Goal: Task Accomplishment & Management: Manage account settings

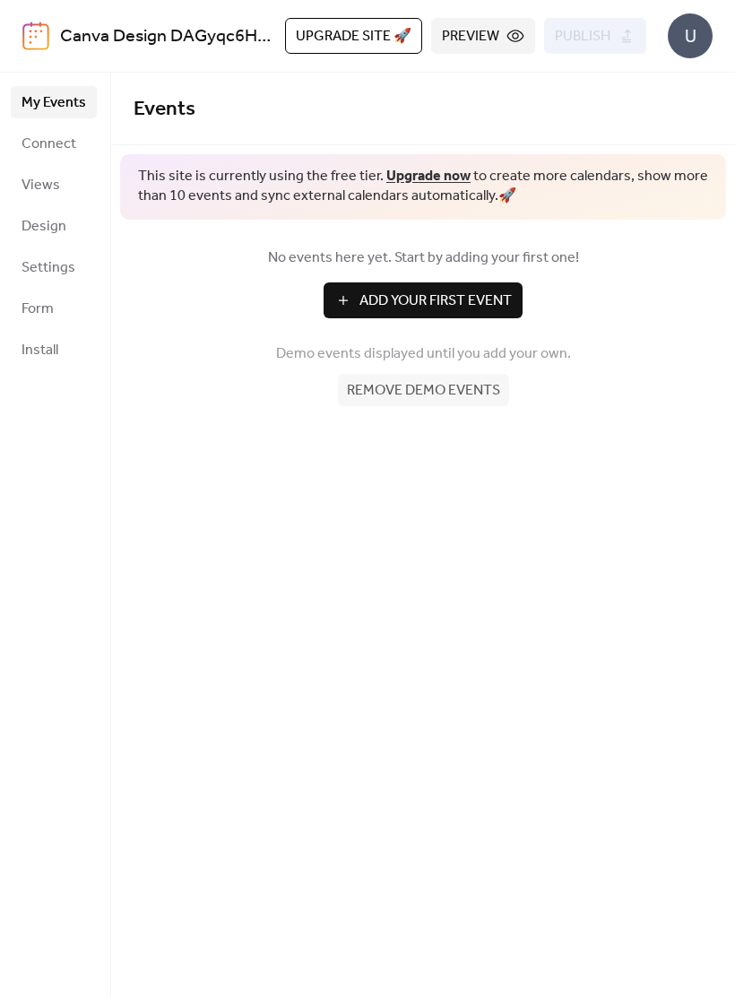
click at [35, 136] on span "Connect" at bounding box center [49, 145] width 55 height 22
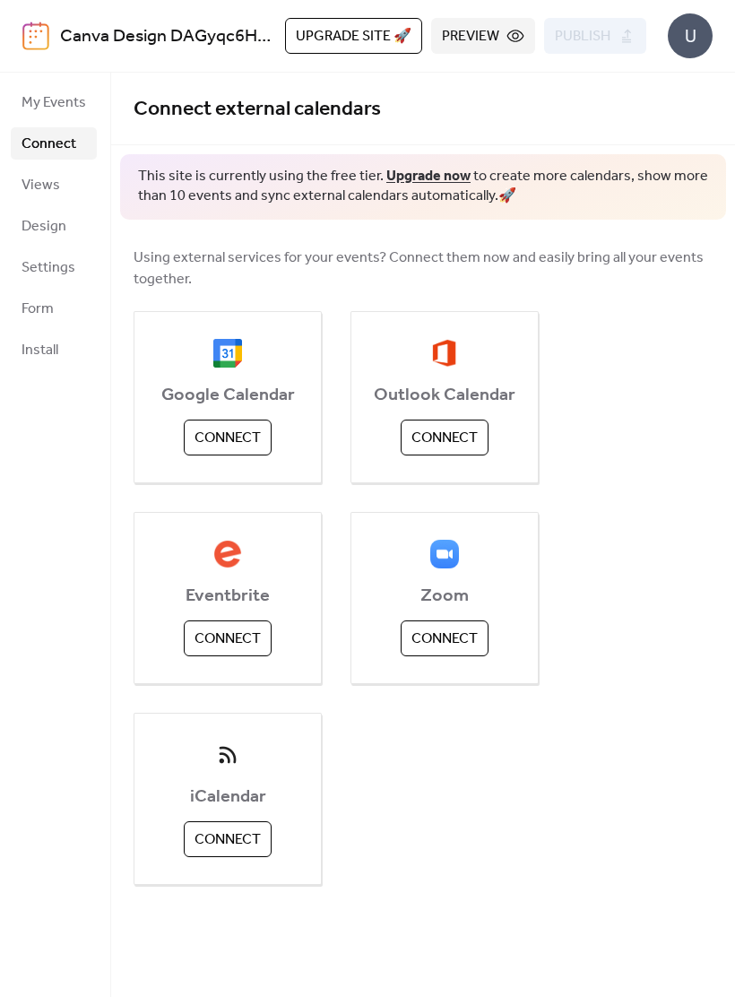
click at [230, 836] on span "Connect" at bounding box center [228, 840] width 66 height 22
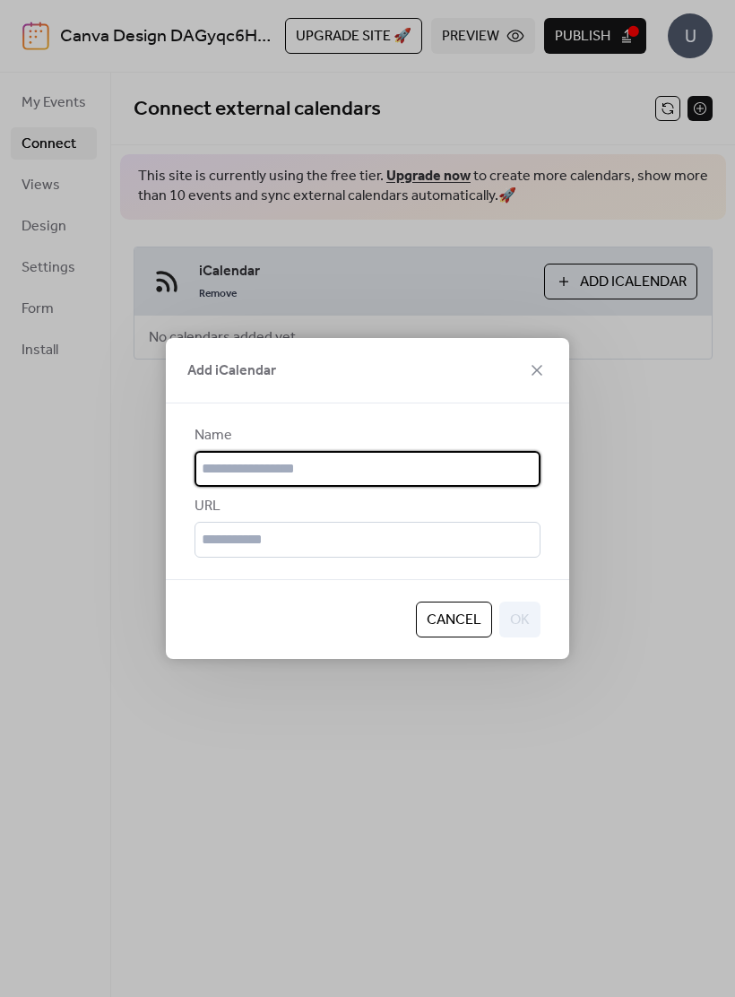
click at [532, 363] on icon at bounding box center [537, 371] width 22 height 22
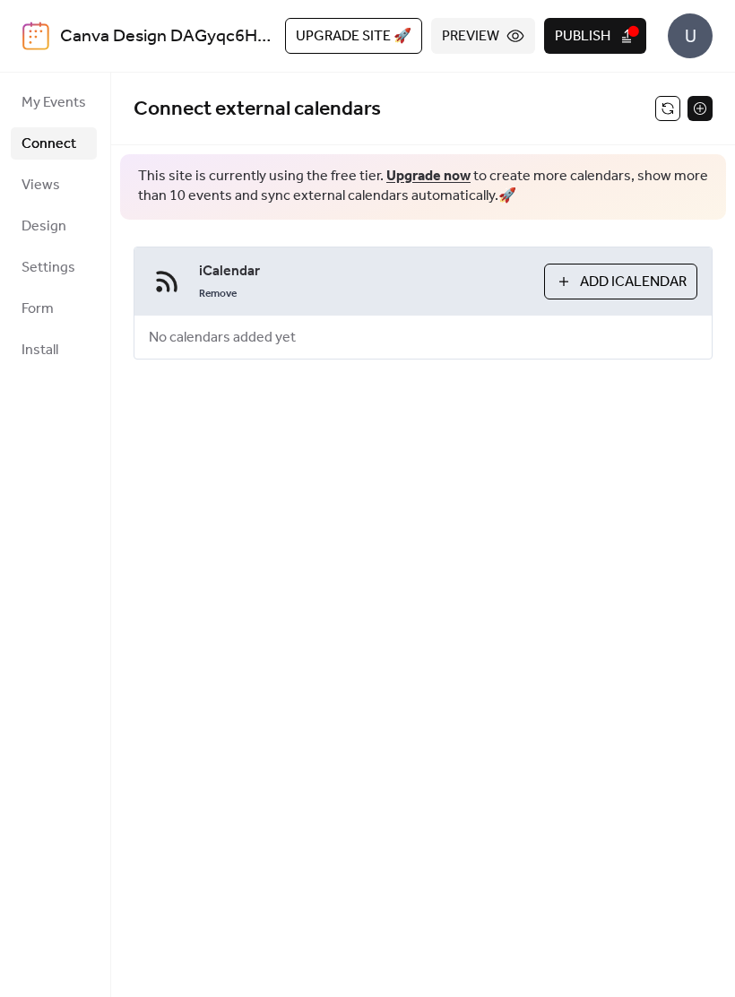
click at [14, 178] on link "Views" at bounding box center [54, 185] width 86 height 32
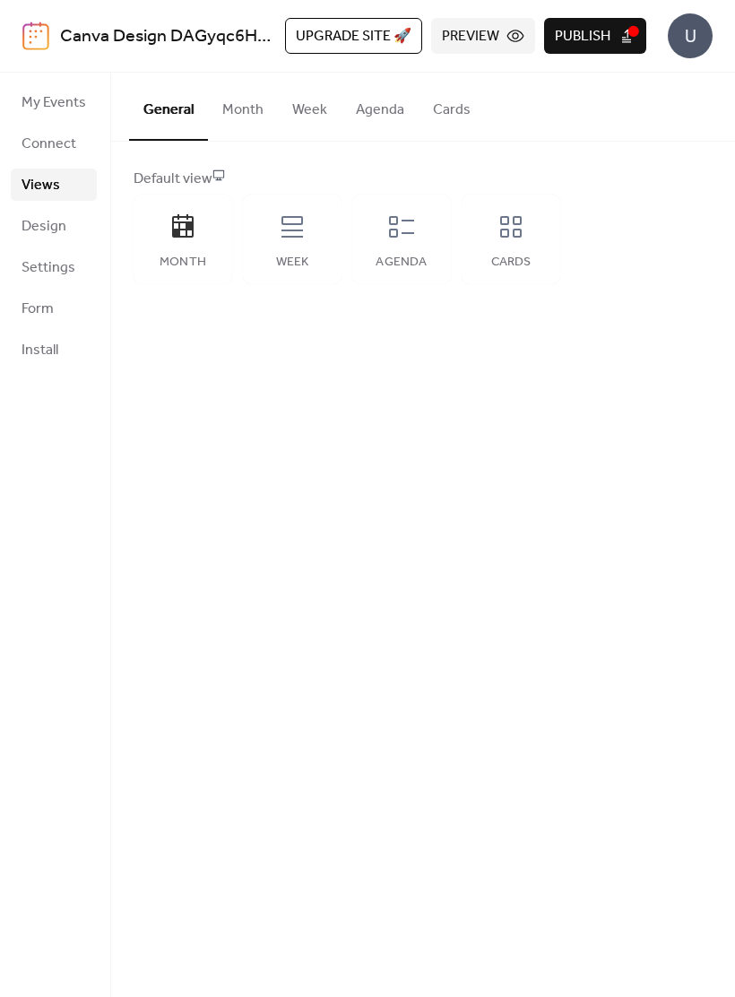
click at [38, 220] on span "Design" at bounding box center [44, 227] width 45 height 22
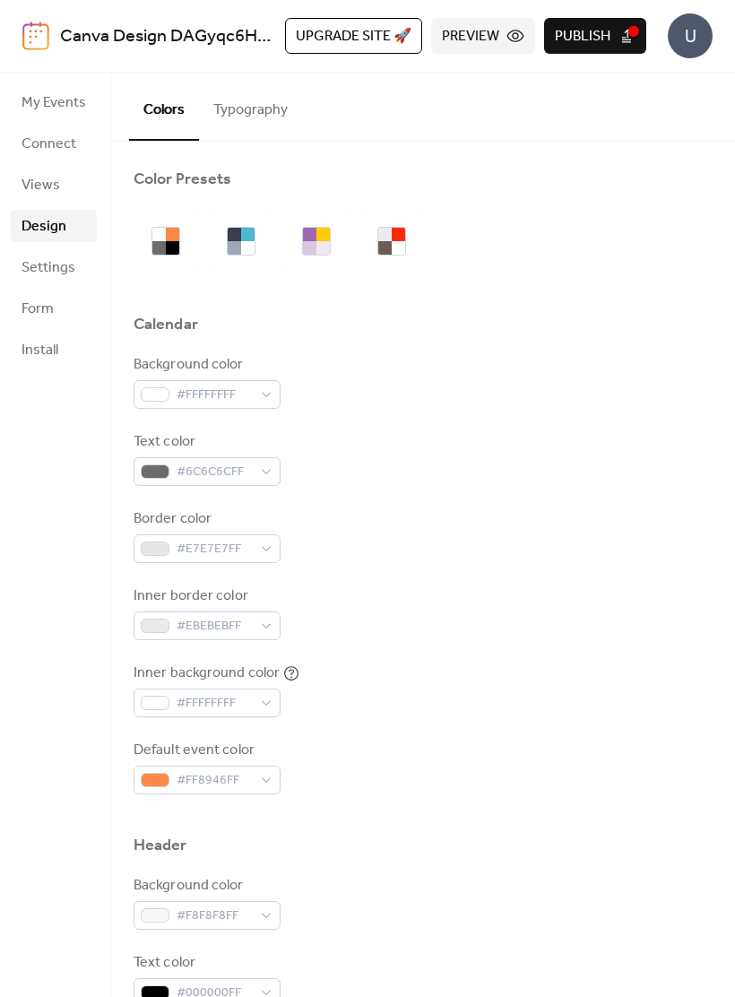
click at [34, 185] on span "Views" at bounding box center [41, 186] width 39 height 22
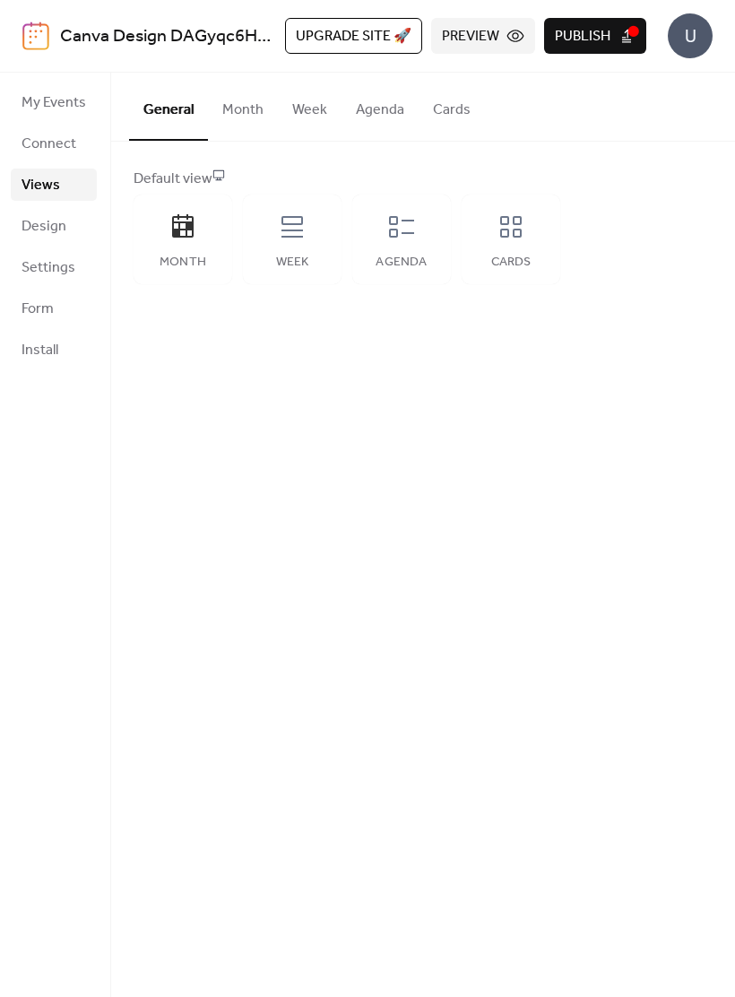
click at [412, 225] on icon at bounding box center [401, 226] width 29 height 29
click at [516, 241] on div "Cards" at bounding box center [511, 240] width 99 height 90
click at [404, 245] on div "Agenda" at bounding box center [401, 240] width 99 height 90
click at [211, 105] on button "Month" at bounding box center [243, 106] width 70 height 66
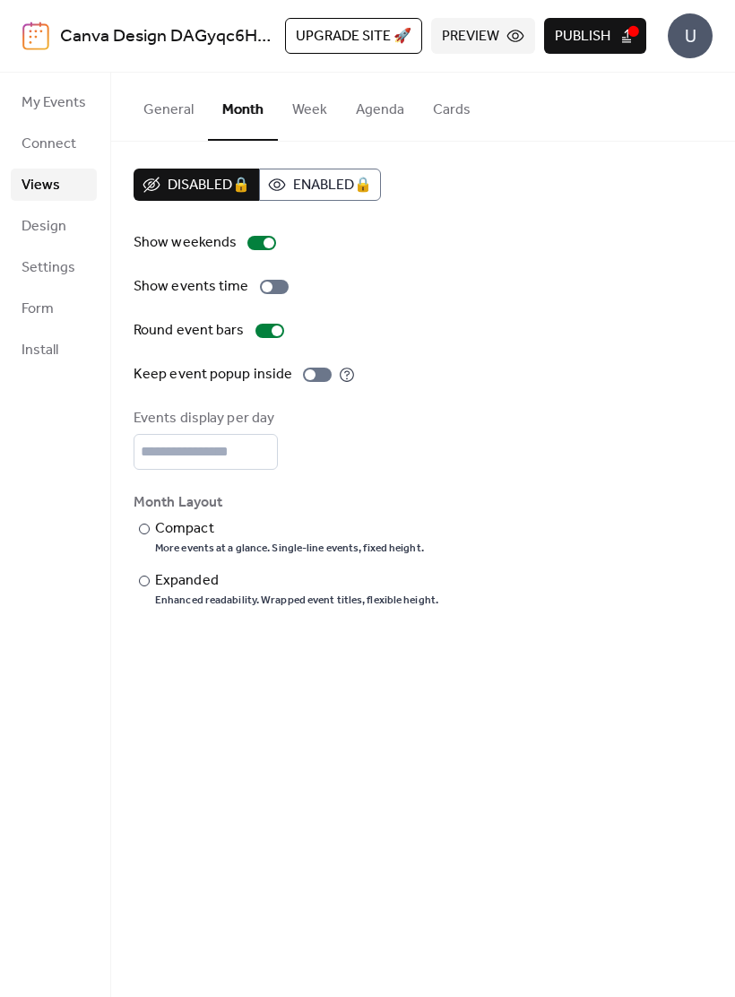
click at [43, 143] on span "Connect" at bounding box center [49, 145] width 55 height 22
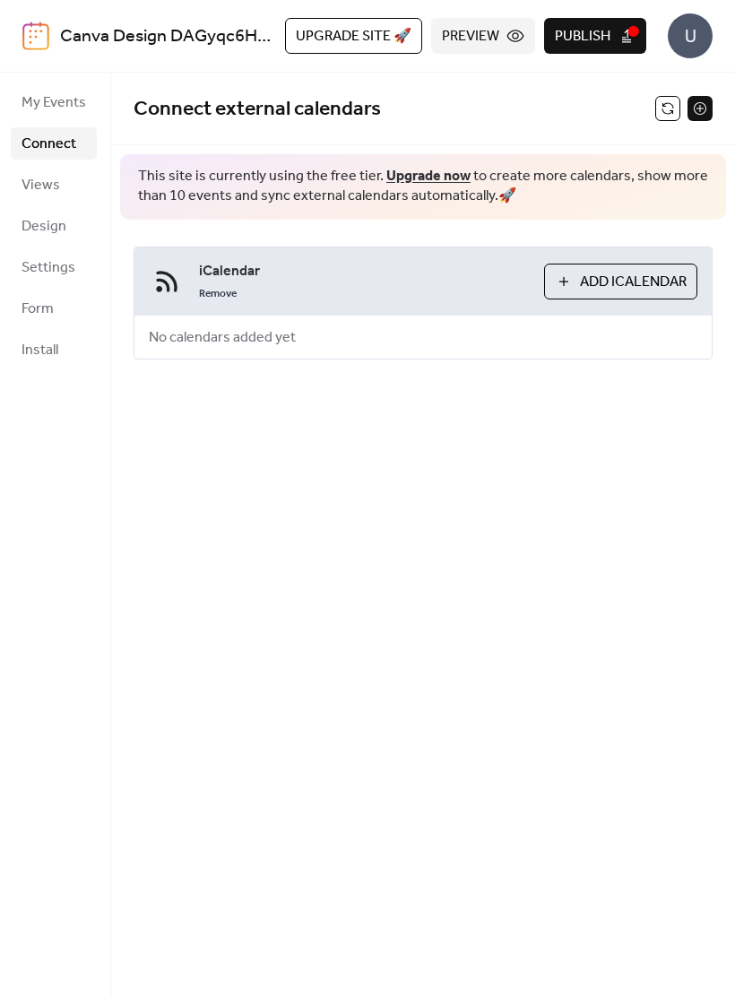
click at [37, 272] on span "Settings" at bounding box center [49, 268] width 54 height 22
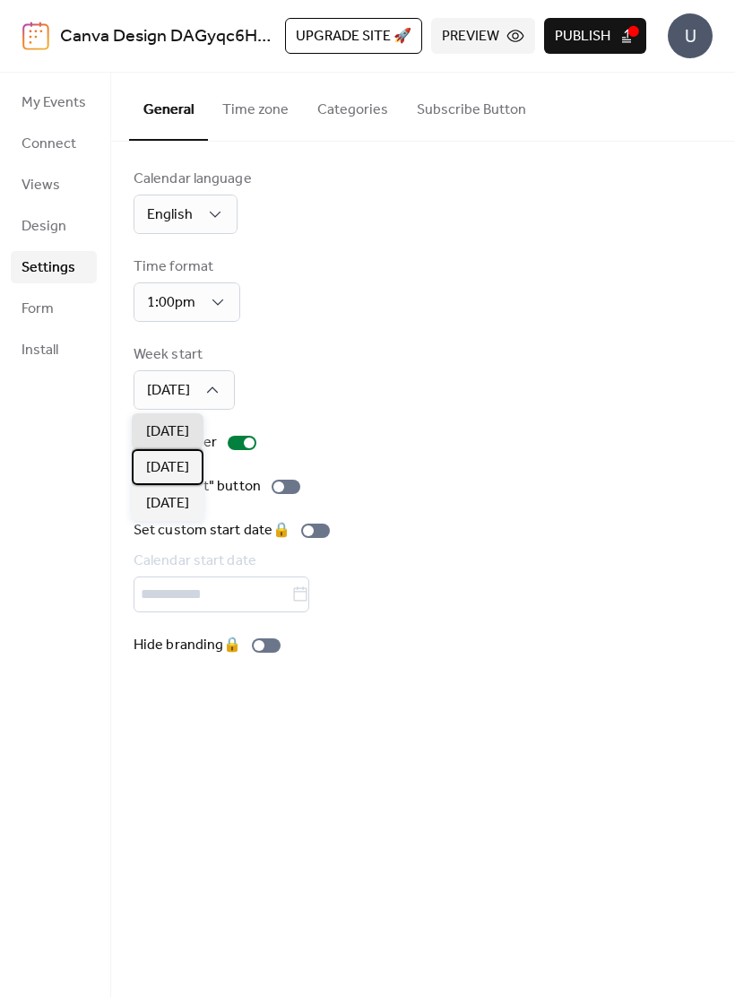
click at [188, 468] on span "[DATE]" at bounding box center [167, 468] width 43 height 22
click at [30, 316] on span "Form" at bounding box center [38, 310] width 32 height 22
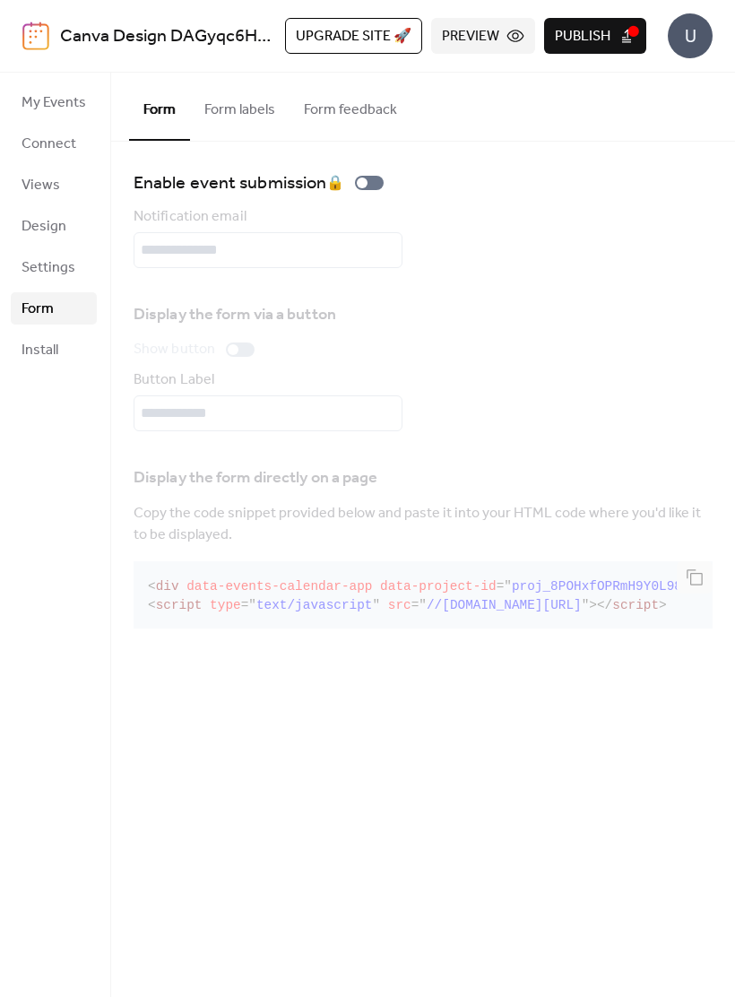
click at [30, 352] on span "Install" at bounding box center [40, 351] width 37 height 22
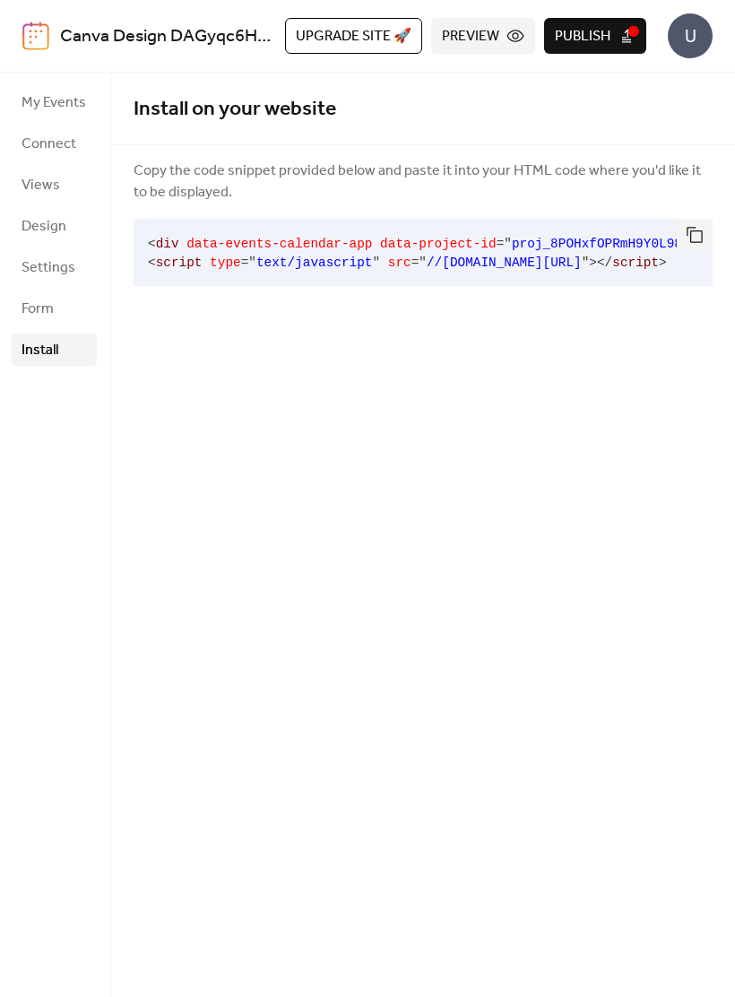
click at [26, 229] on span "Design" at bounding box center [44, 227] width 45 height 22
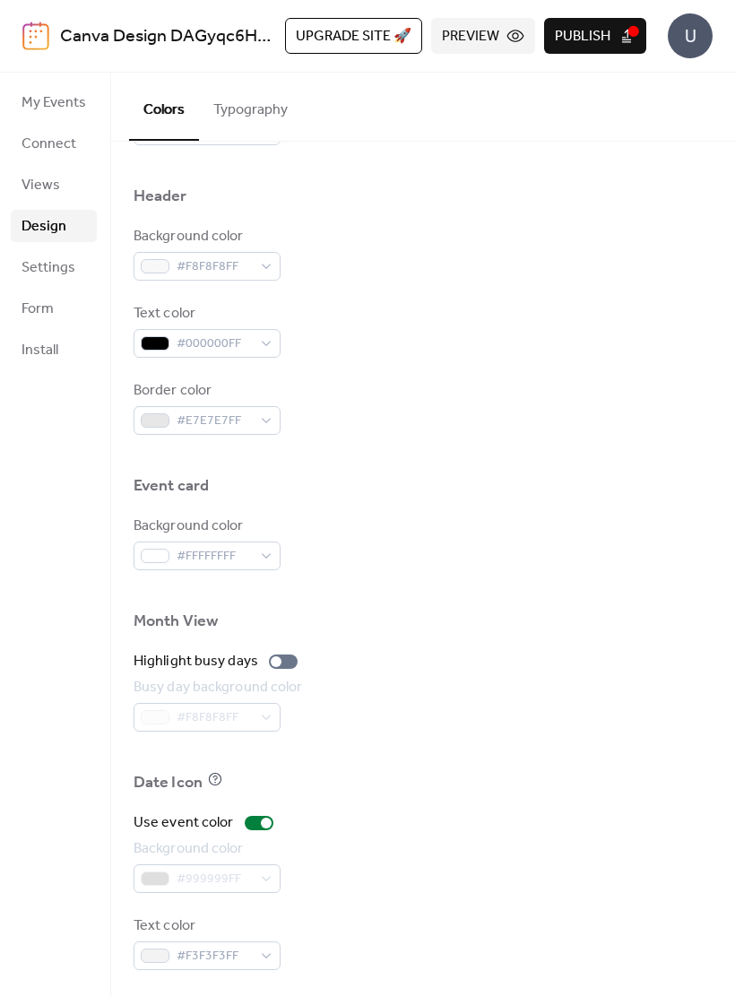
scroll to position [649, 0]
click at [48, 191] on span "Views" at bounding box center [41, 186] width 39 height 22
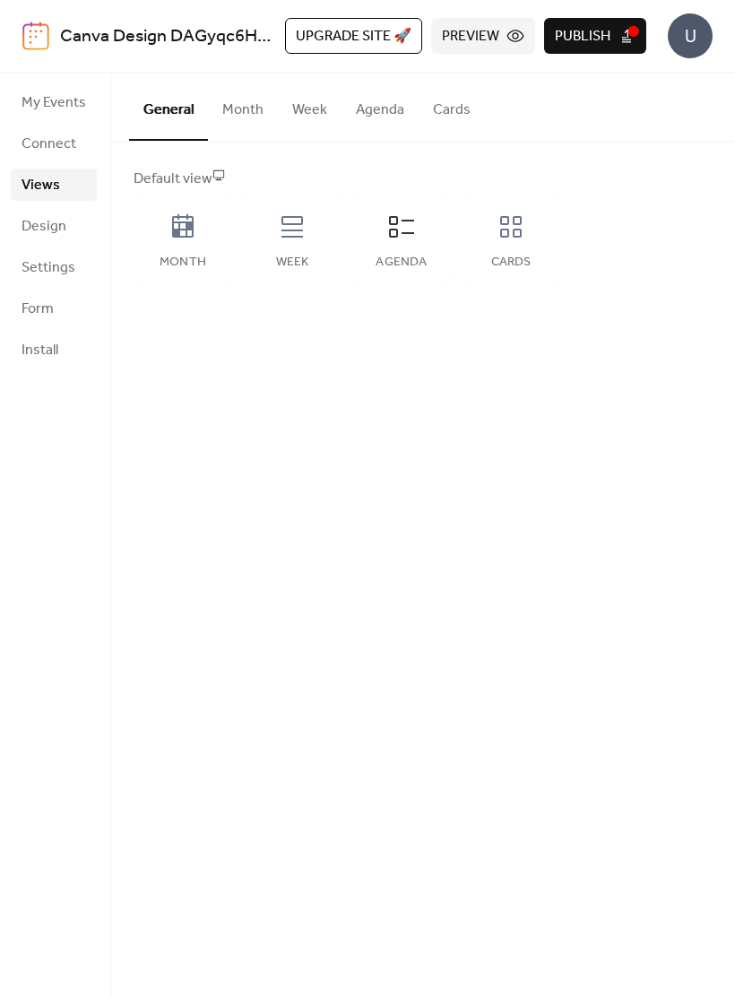
click at [169, 251] on div "Month" at bounding box center [183, 240] width 99 height 90
click at [46, 146] on span "Connect" at bounding box center [49, 145] width 55 height 22
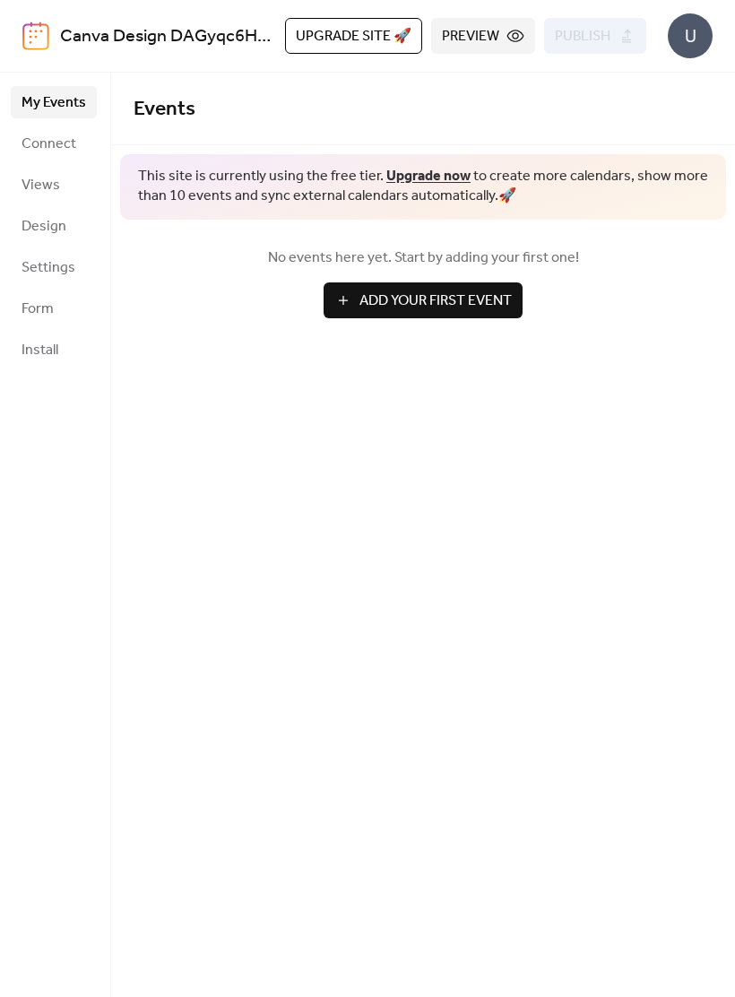
click at [114, 46] on link "Canva Design DAGyqc6Hs6A" at bounding box center [173, 37] width 227 height 34
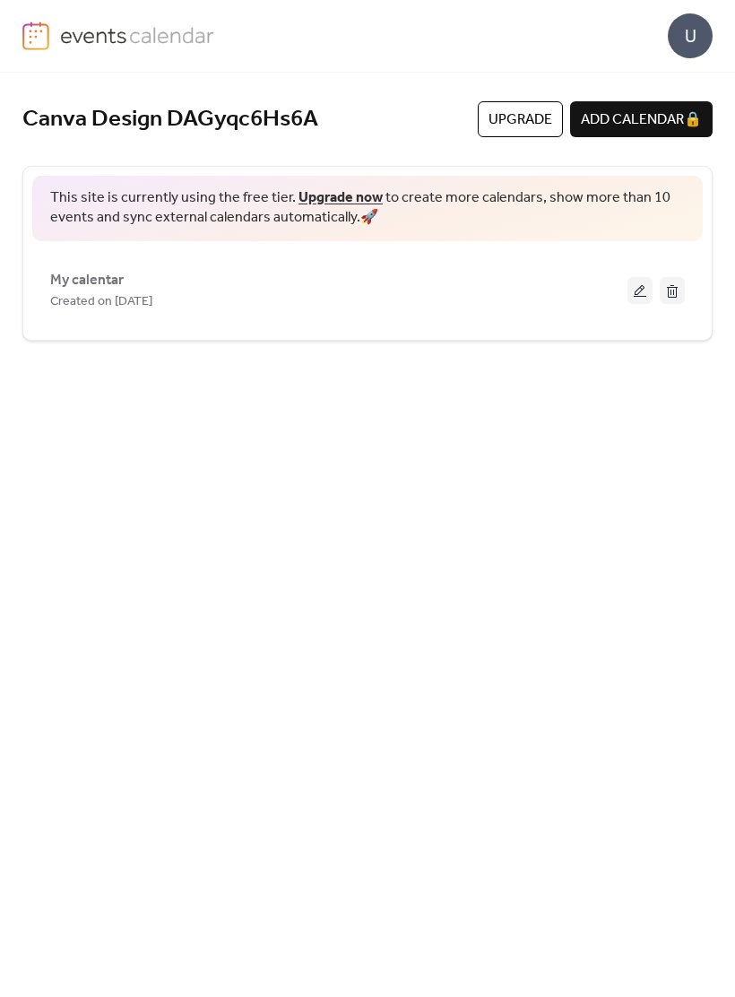
click at [80, 279] on span "My calentar" at bounding box center [87, 281] width 74 height 22
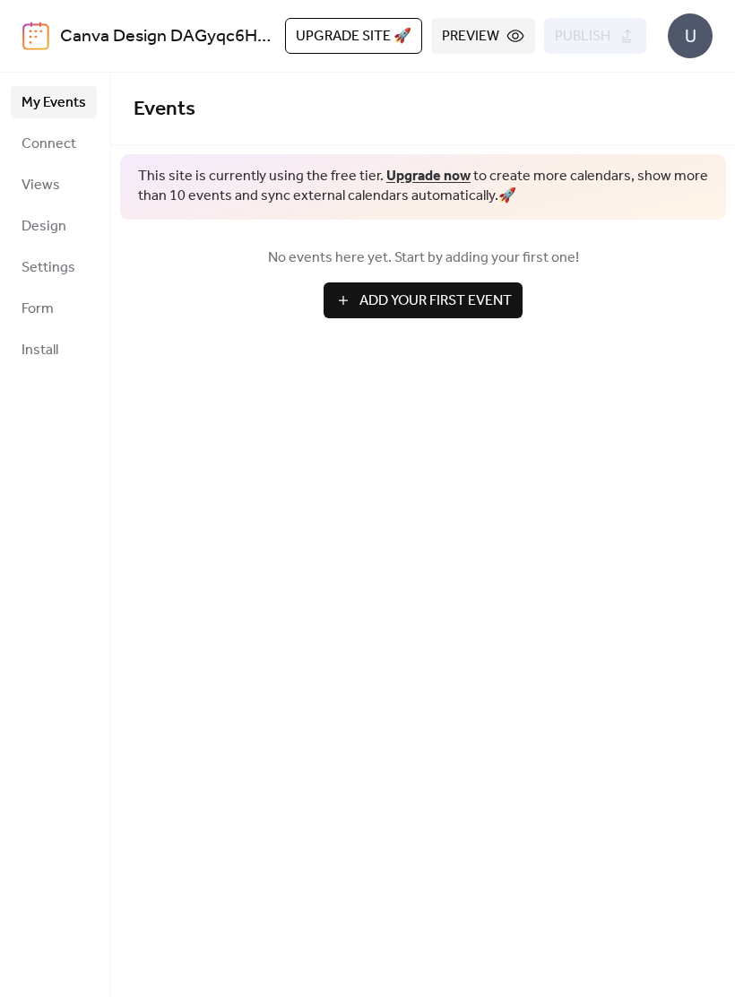
click at [17, 115] on link "My Events" at bounding box center [54, 102] width 86 height 32
click at [48, 141] on span "Connect" at bounding box center [49, 145] width 55 height 22
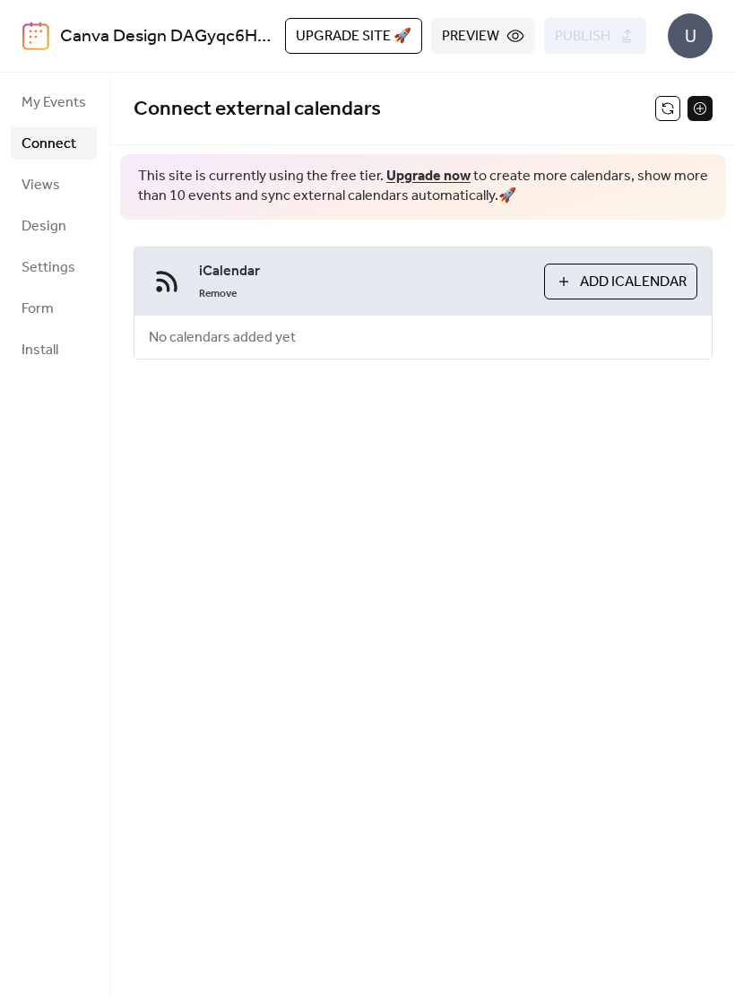
click at [42, 183] on span "Views" at bounding box center [41, 186] width 39 height 22
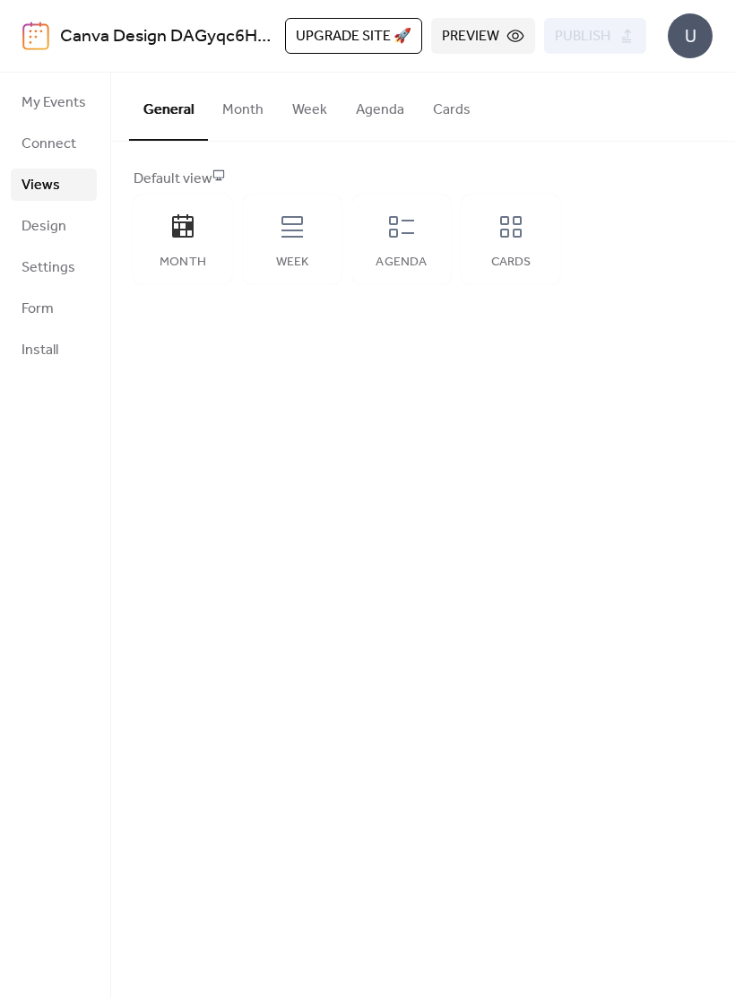
click at [392, 238] on icon at bounding box center [401, 226] width 29 height 29
click at [227, 116] on button "Month" at bounding box center [243, 106] width 70 height 66
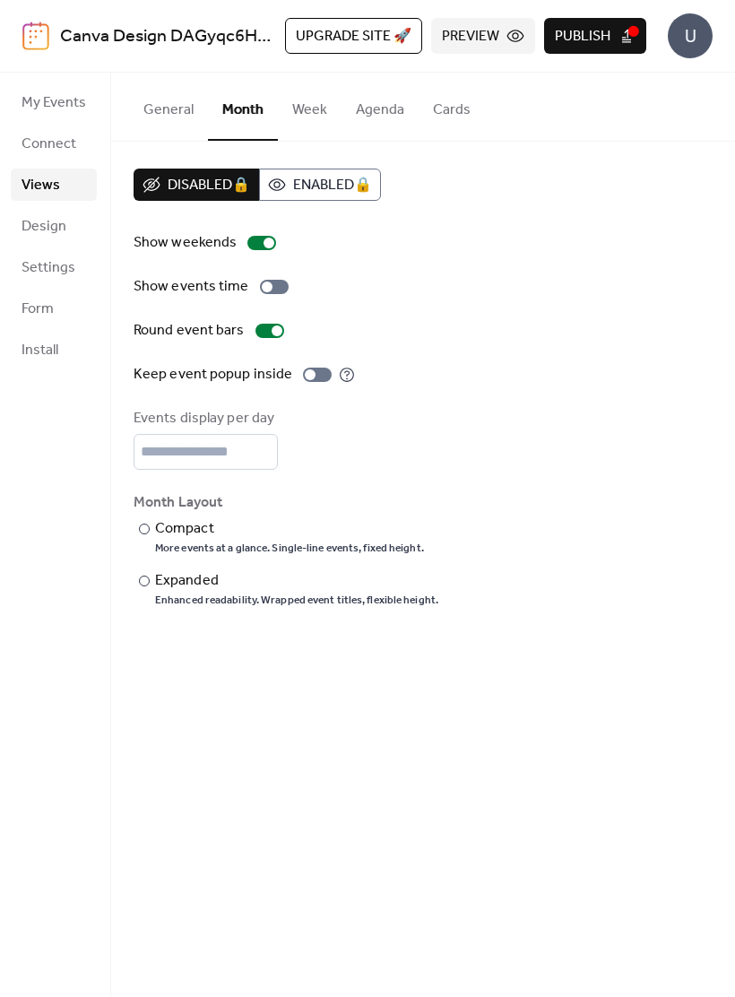
click at [39, 221] on span "Design" at bounding box center [44, 227] width 45 height 22
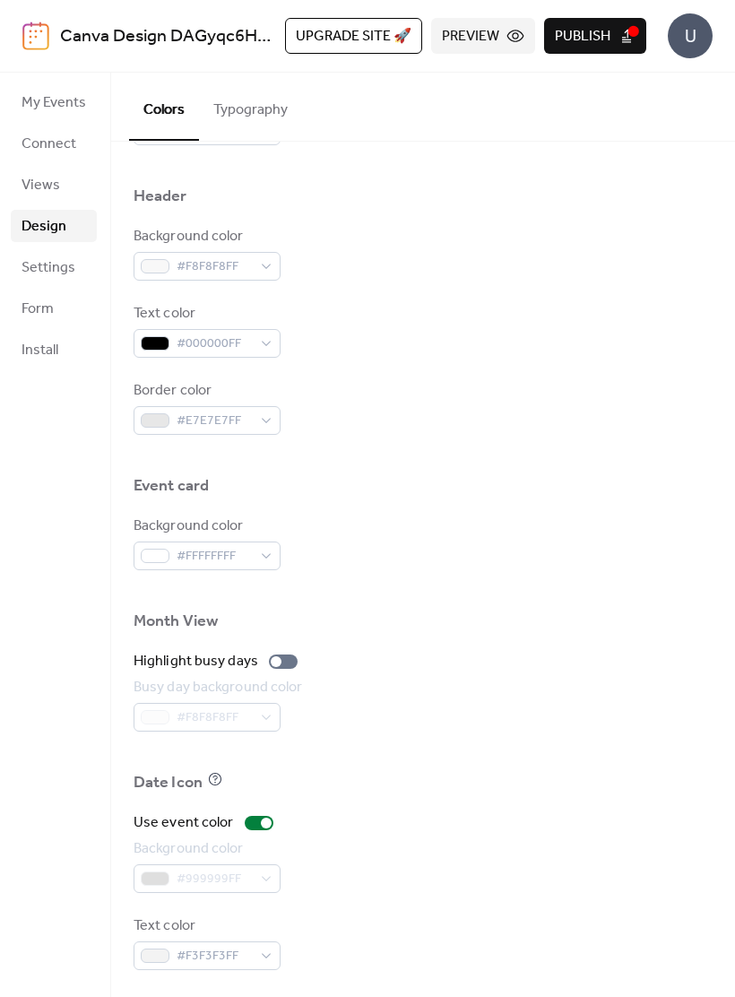
scroll to position [651, 0]
click at [37, 261] on span "Settings" at bounding box center [49, 268] width 54 height 22
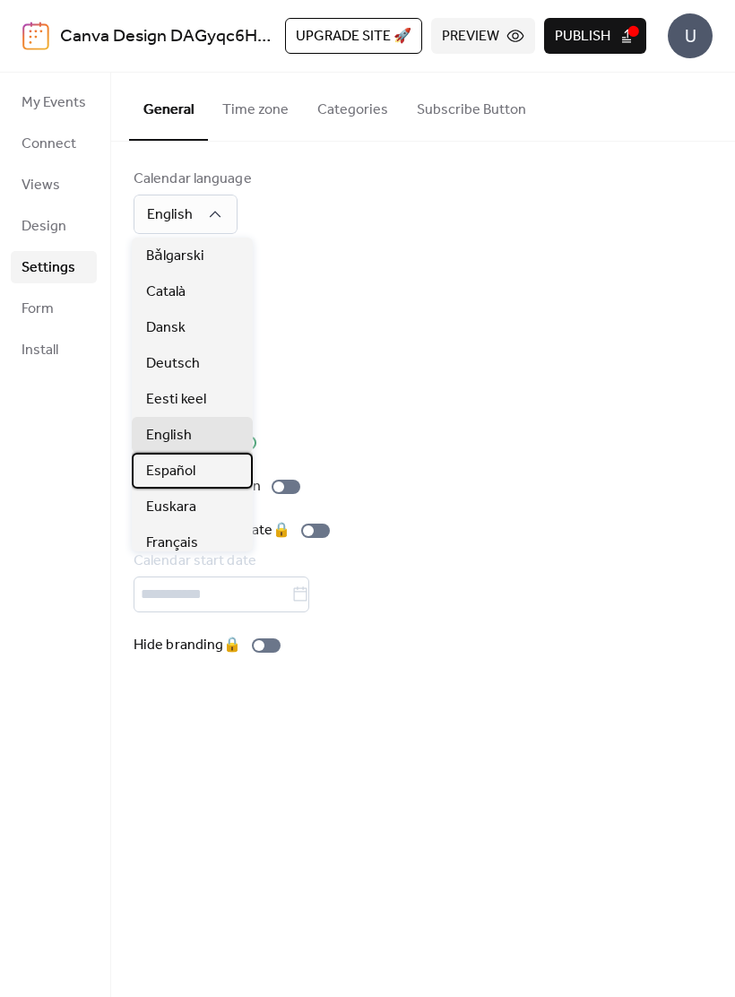
click at [196, 474] on div "Español" at bounding box center [192, 471] width 121 height 36
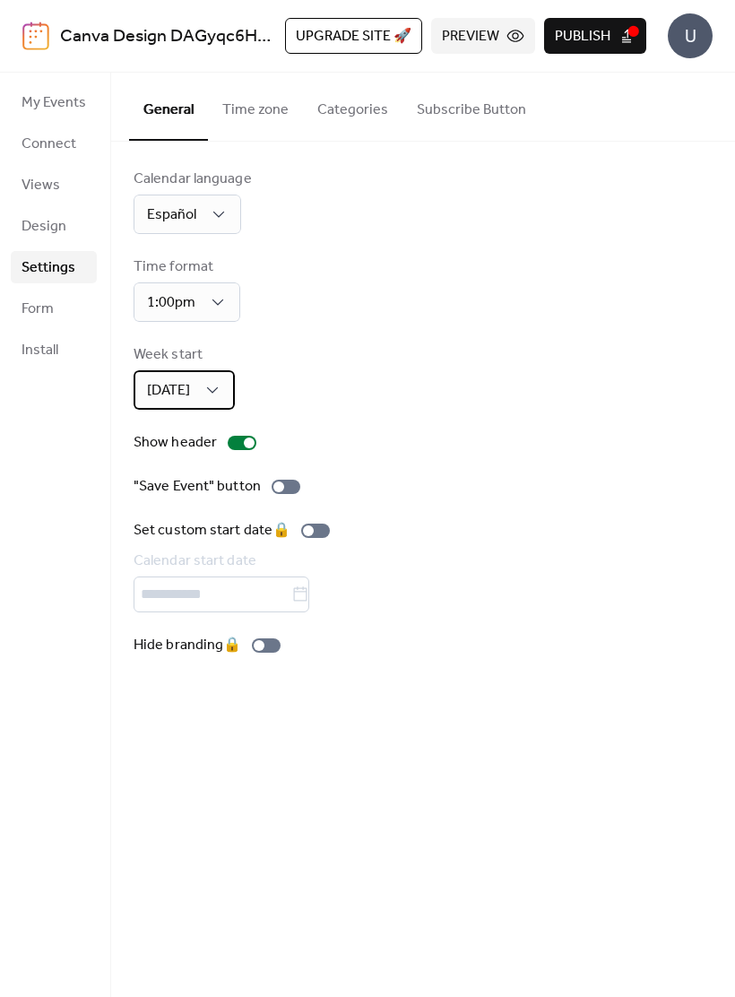
click at [190, 394] on span "[DATE]" at bounding box center [168, 391] width 43 height 28
click at [187, 435] on span "[DATE]" at bounding box center [167, 432] width 43 height 22
click at [195, 388] on div "[DATE]" at bounding box center [184, 389] width 101 height 39
click at [186, 464] on span "[DATE]" at bounding box center [167, 468] width 43 height 22
click at [589, 35] on span "Publish" at bounding box center [583, 37] width 56 height 22
